Goal: Find specific page/section: Find specific page/section

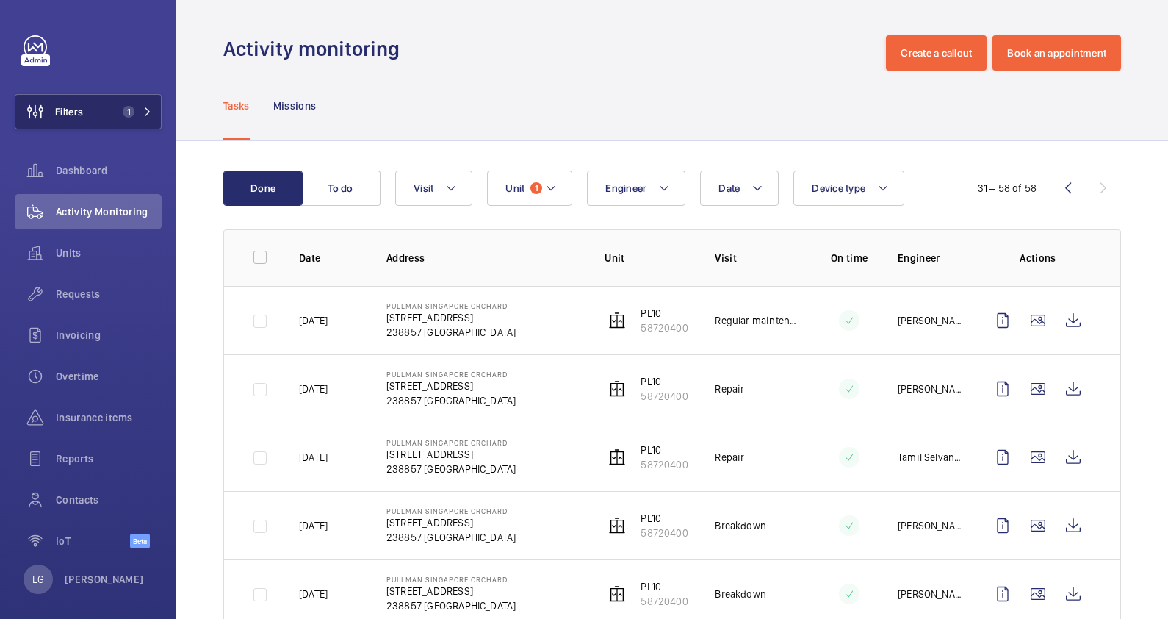
click at [129, 109] on span "1" at bounding box center [129, 112] width 12 height 12
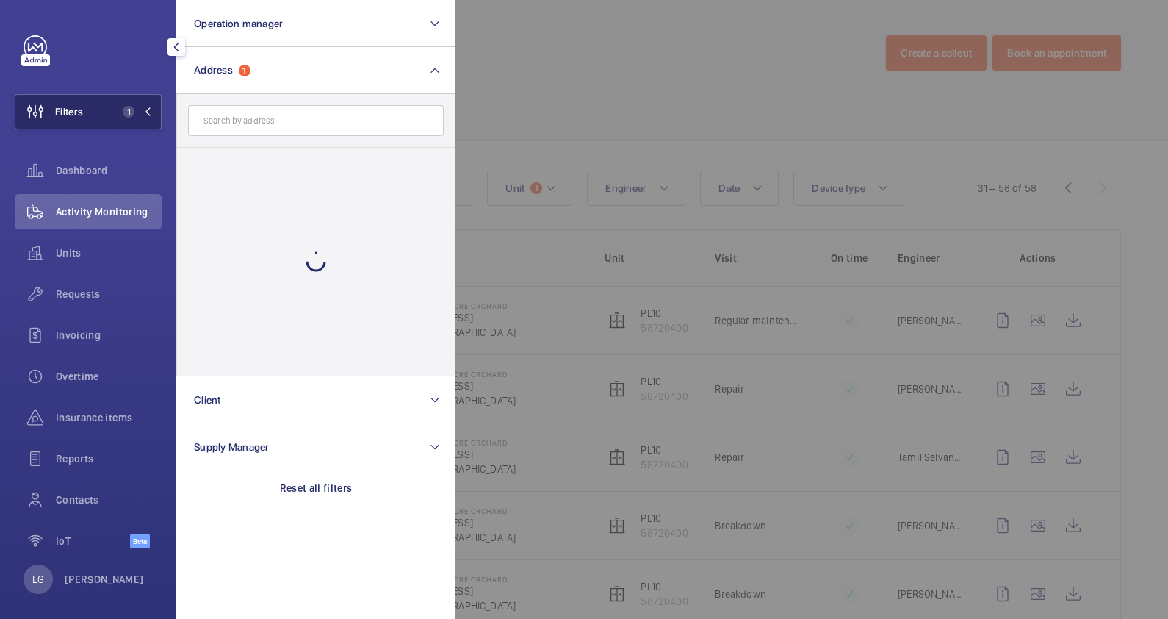
scroll to position [1606, 0]
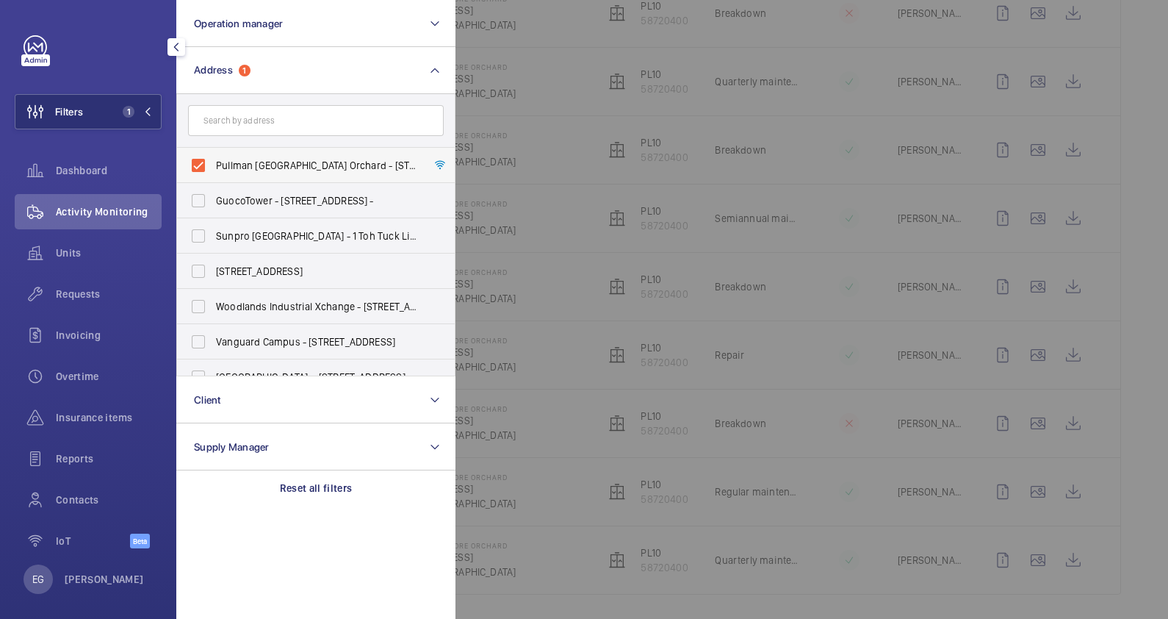
click at [315, 158] on span "Pullman [GEOGRAPHIC_DATA] Orchard - [STREET_ADDRESS]" at bounding box center [317, 165] width 202 height 15
click at [213, 158] on input "Pullman [GEOGRAPHIC_DATA] Orchard - [STREET_ADDRESS]" at bounding box center [198, 165] width 29 height 29
checkbox input "false"
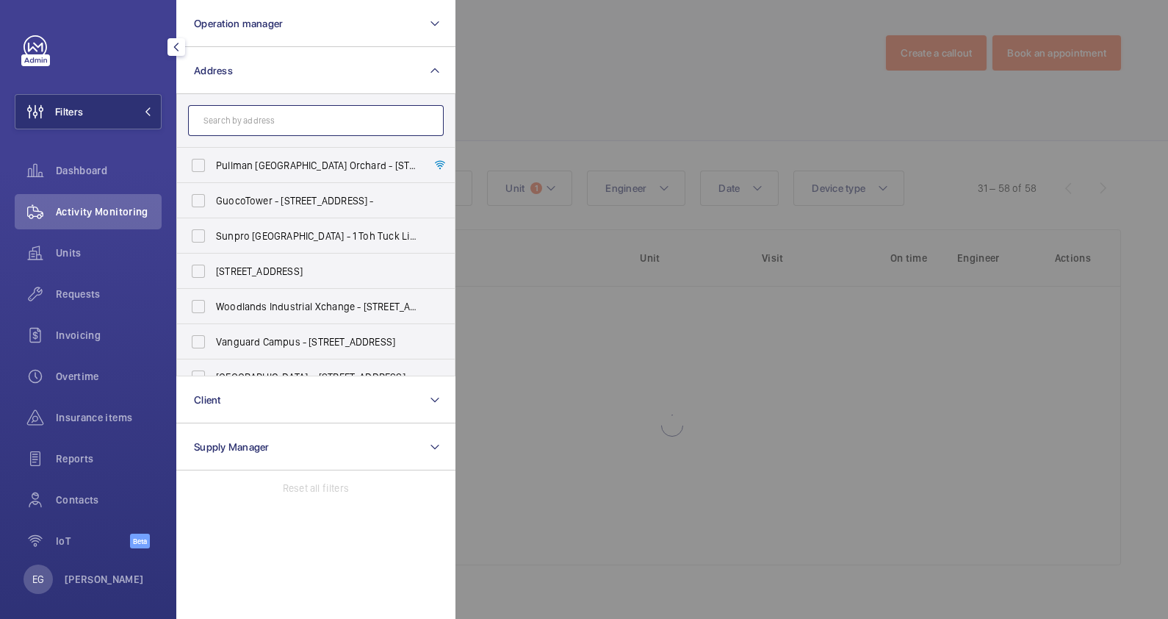
click at [328, 121] on input "text" at bounding box center [316, 120] width 256 height 31
type input "d"
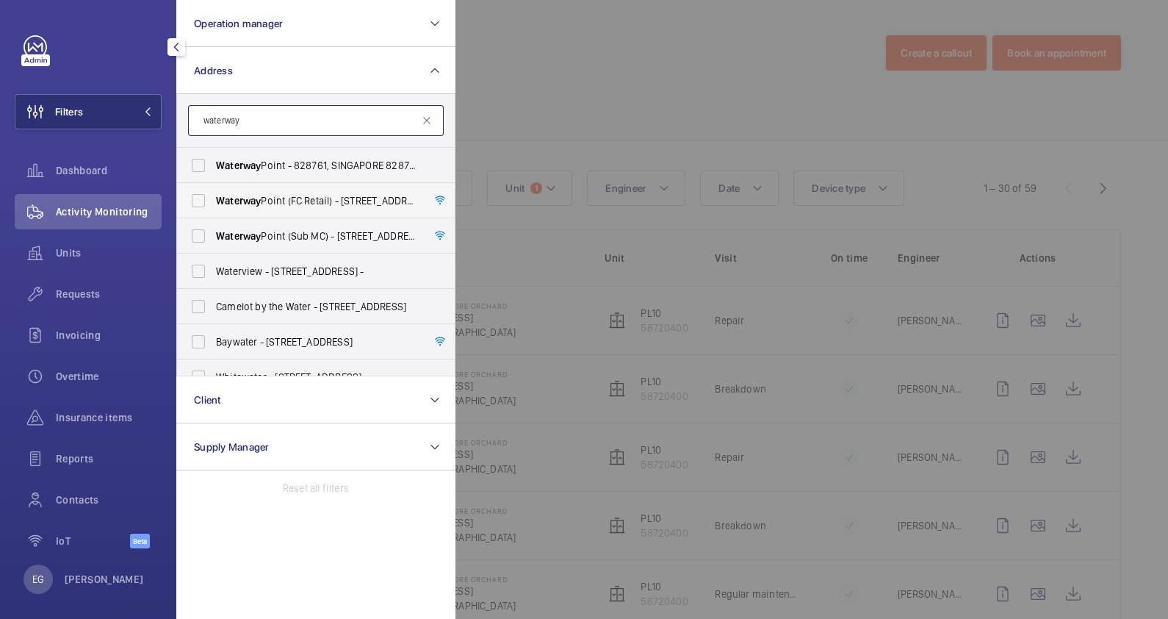
type input "waterway"
click at [313, 198] on span "Waterway Point (FC Retail) - [STREET_ADDRESS]" at bounding box center [317, 200] width 202 height 15
click at [213, 198] on input "Waterway Point (FC Retail) - [STREET_ADDRESS]" at bounding box center [198, 200] width 29 height 29
checkbox input "true"
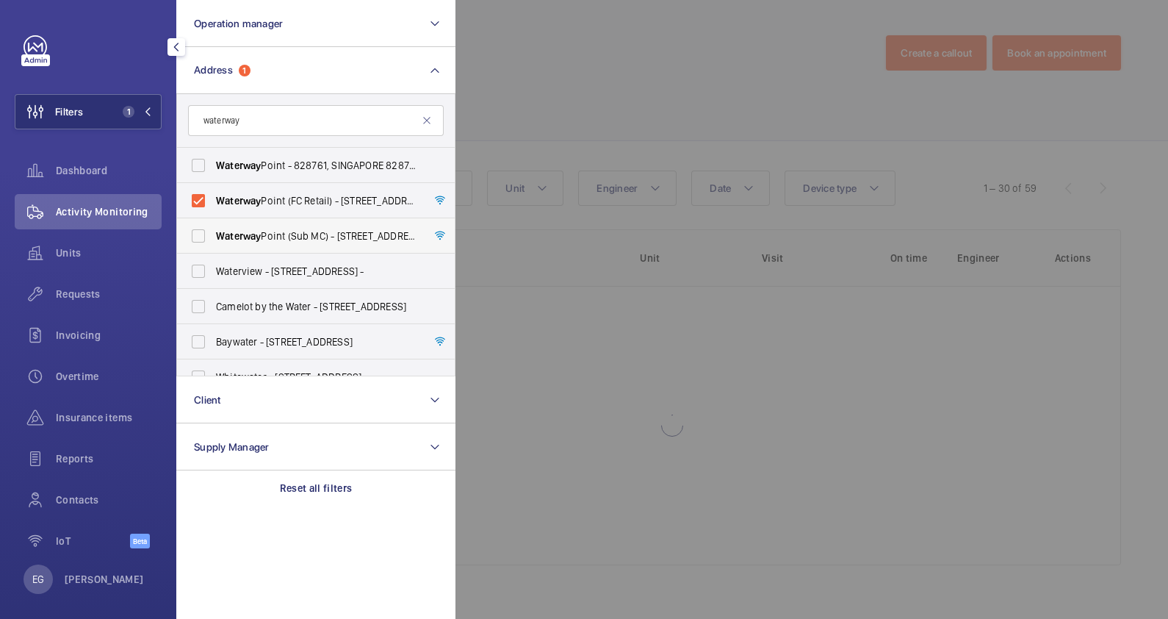
click at [240, 236] on span "Waterway" at bounding box center [238, 236] width 45 height 12
click at [213, 236] on input "[GEOGRAPHIC_DATA] (Sub MC) - [STREET_ADDRESS]" at bounding box center [198, 235] width 29 height 29
checkbox input "true"
click at [320, 159] on span "[GEOGRAPHIC_DATA] - 828761, SINGAPORE 828761" at bounding box center [317, 165] width 202 height 15
click at [213, 159] on input "[GEOGRAPHIC_DATA] - 828761, SINGAPORE 828761" at bounding box center [198, 165] width 29 height 29
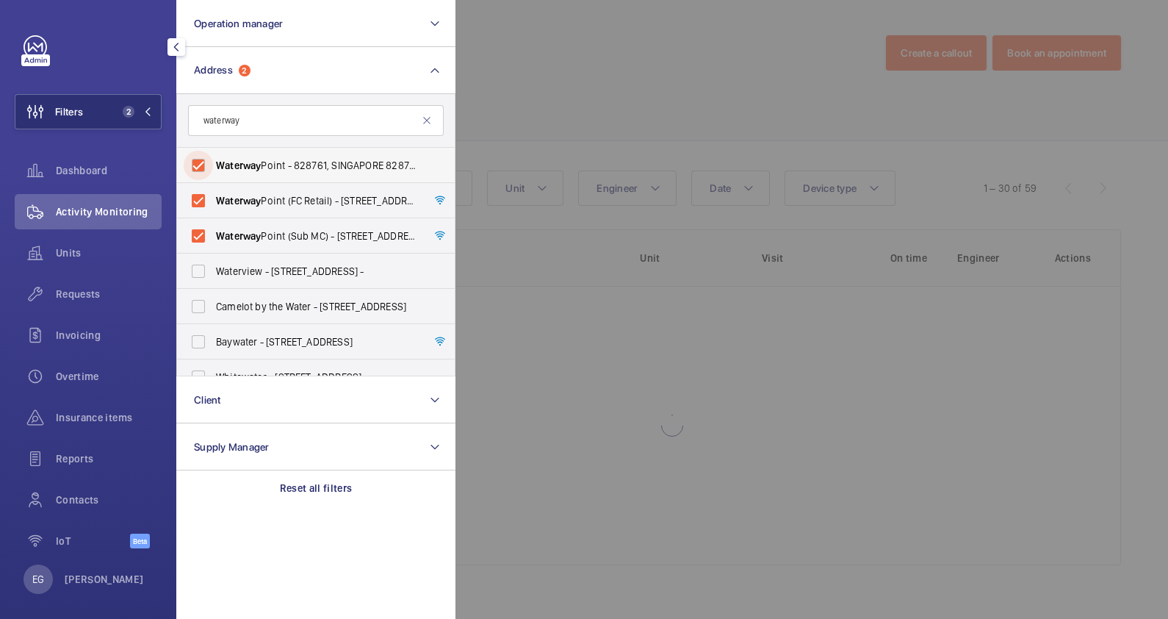
checkbox input "true"
click at [561, 65] on div at bounding box center [1040, 309] width 1168 height 619
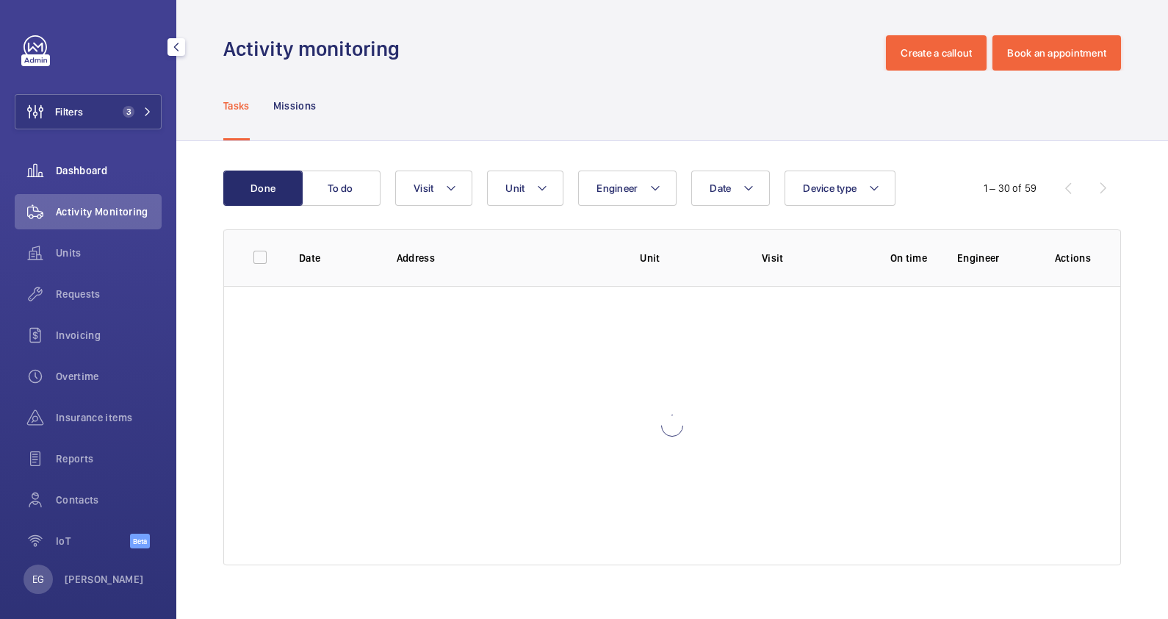
click at [110, 170] on span "Dashboard" at bounding box center [109, 170] width 106 height 15
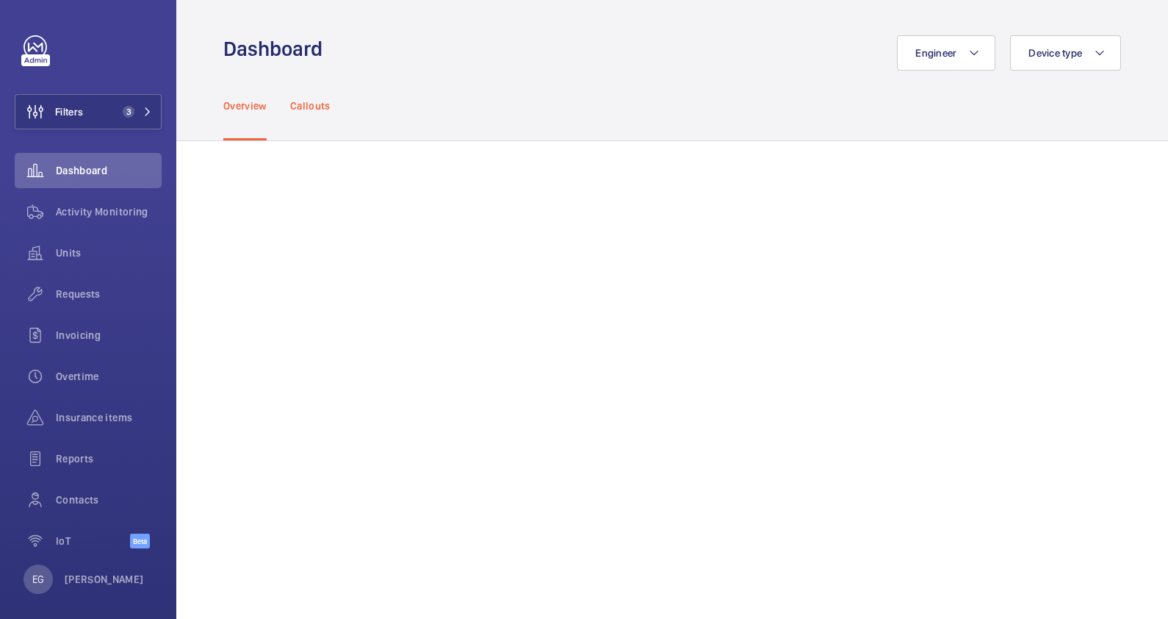
click at [314, 107] on p "Callouts" at bounding box center [310, 105] width 40 height 15
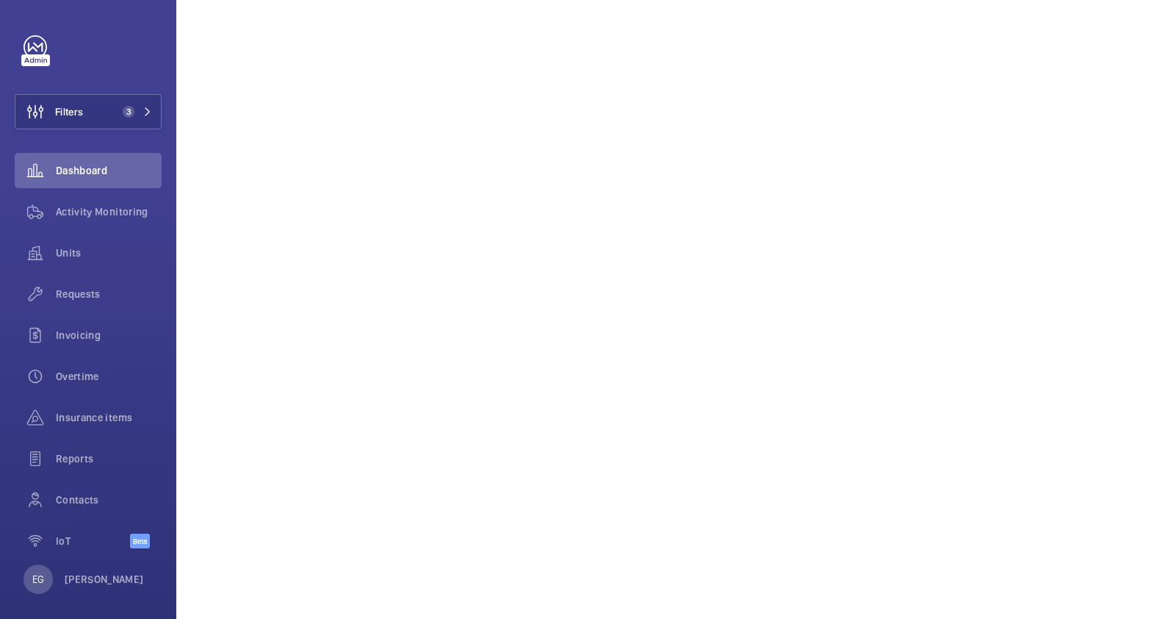
scroll to position [769, 0]
